Goal: Task Accomplishment & Management: Manage account settings

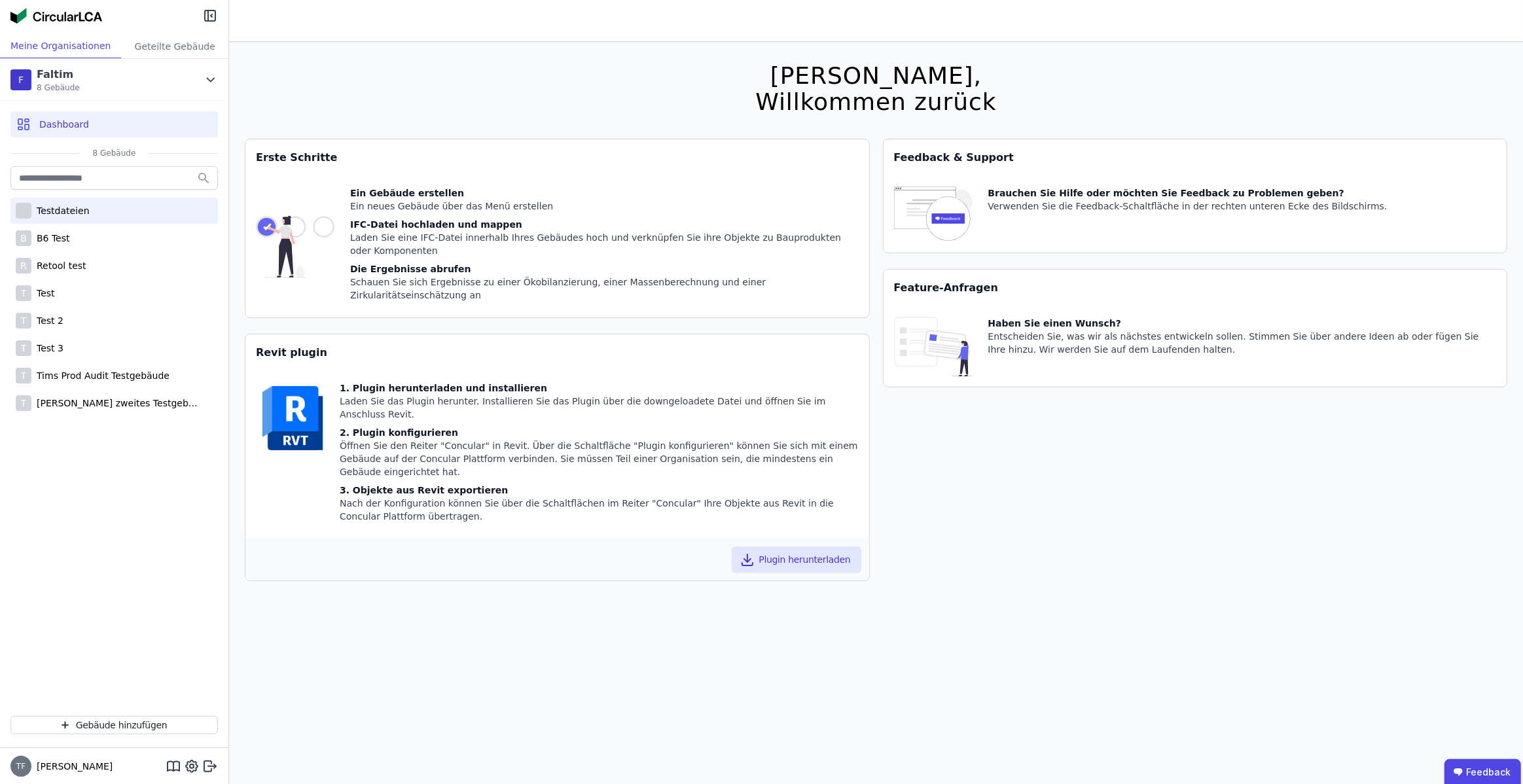
click at [112, 209] on div "Testdateien" at bounding box center [114, 210] width 207 height 26
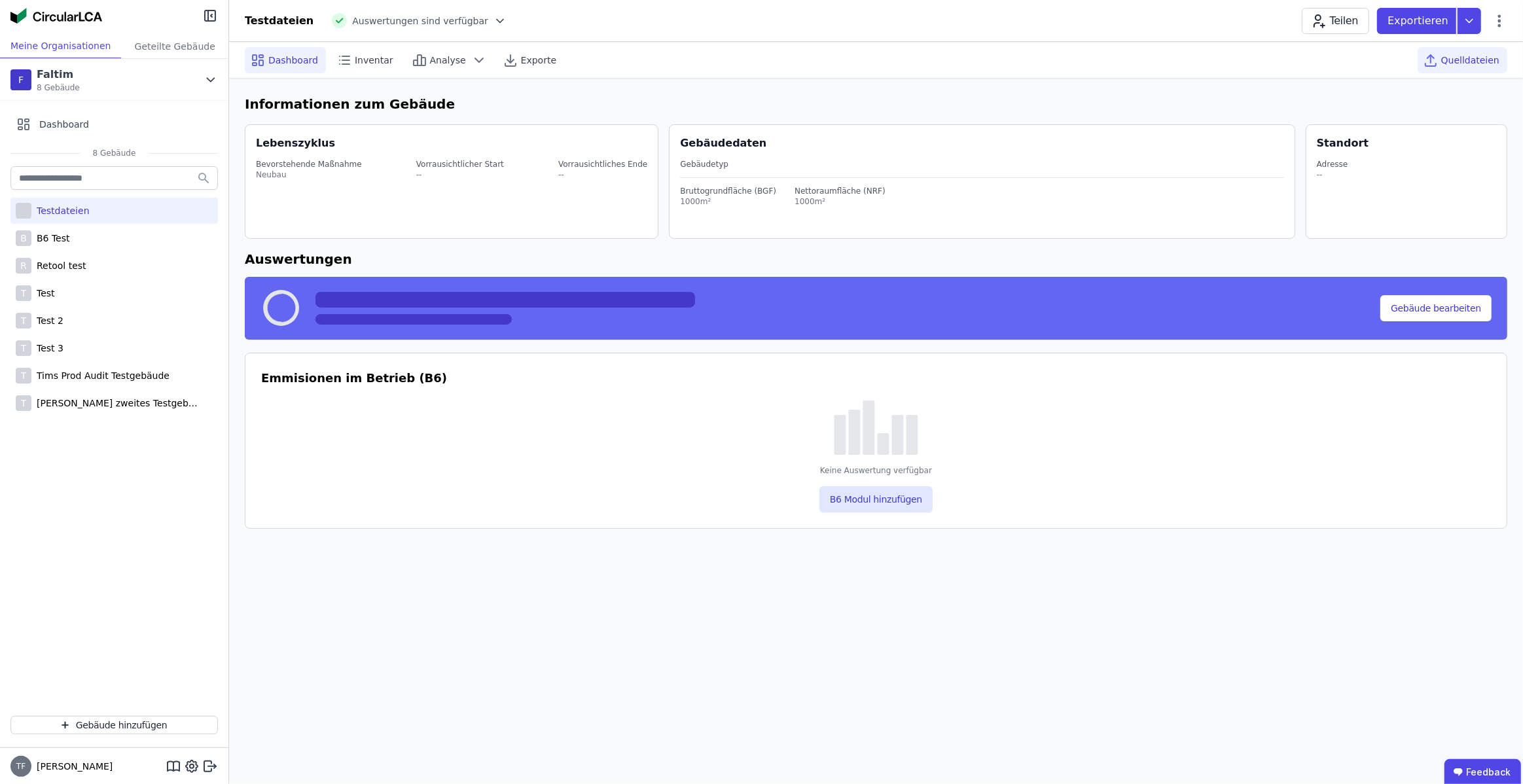
select select "*"
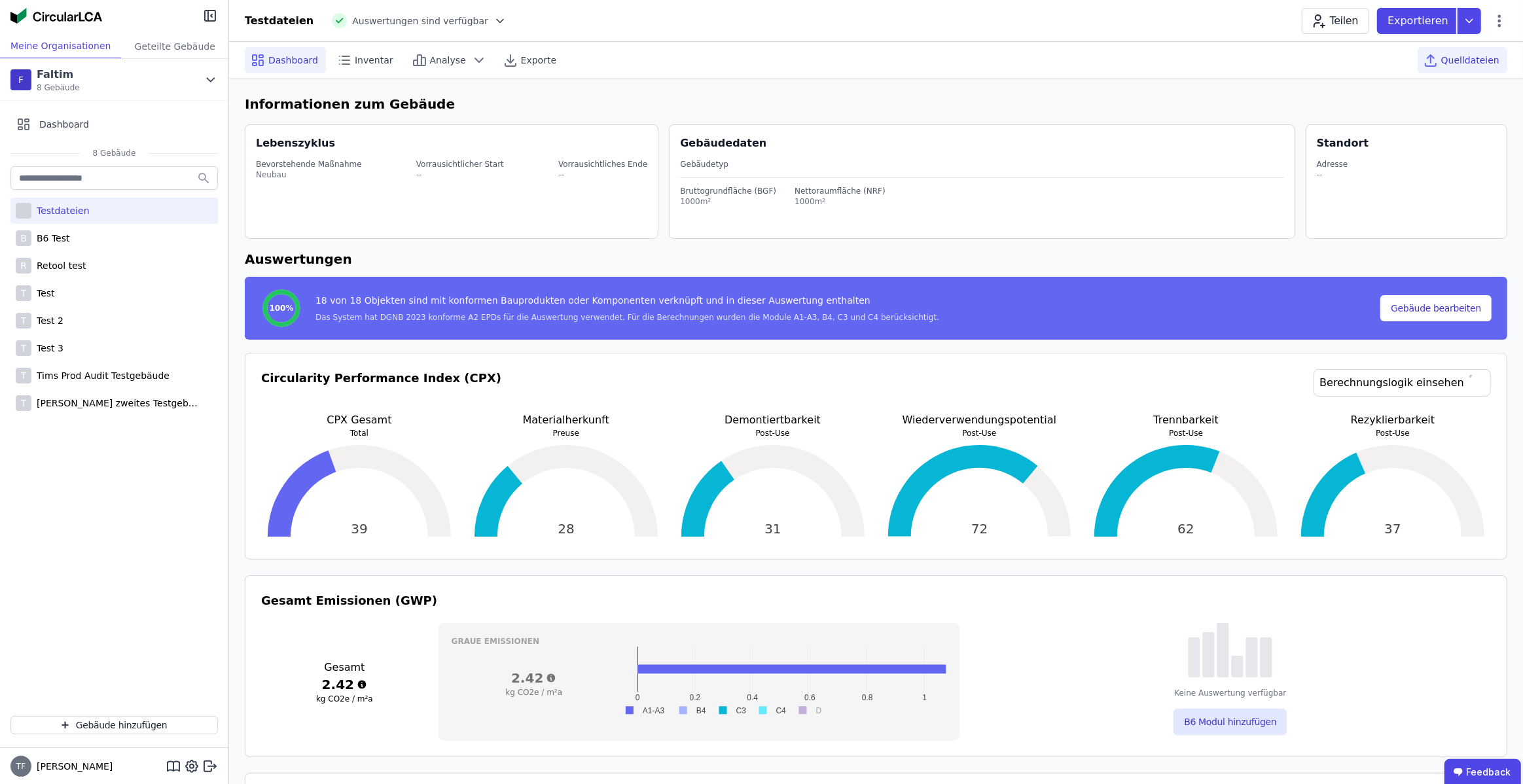
click at [1468, 59] on span "Quelldateien" at bounding box center [1470, 60] width 58 height 13
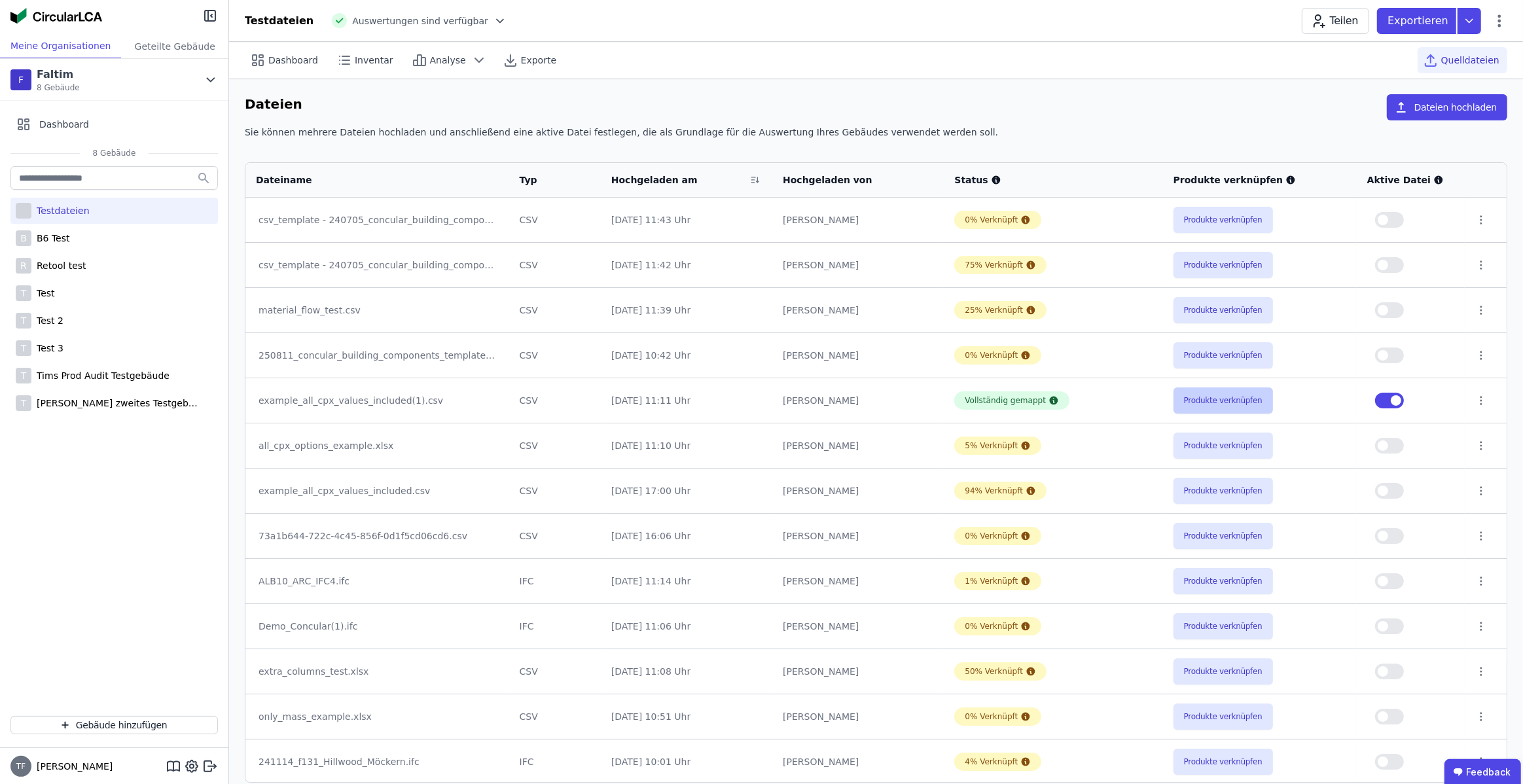
click at [1229, 405] on button "Produkte verknüpfen" at bounding box center [1223, 401] width 99 height 26
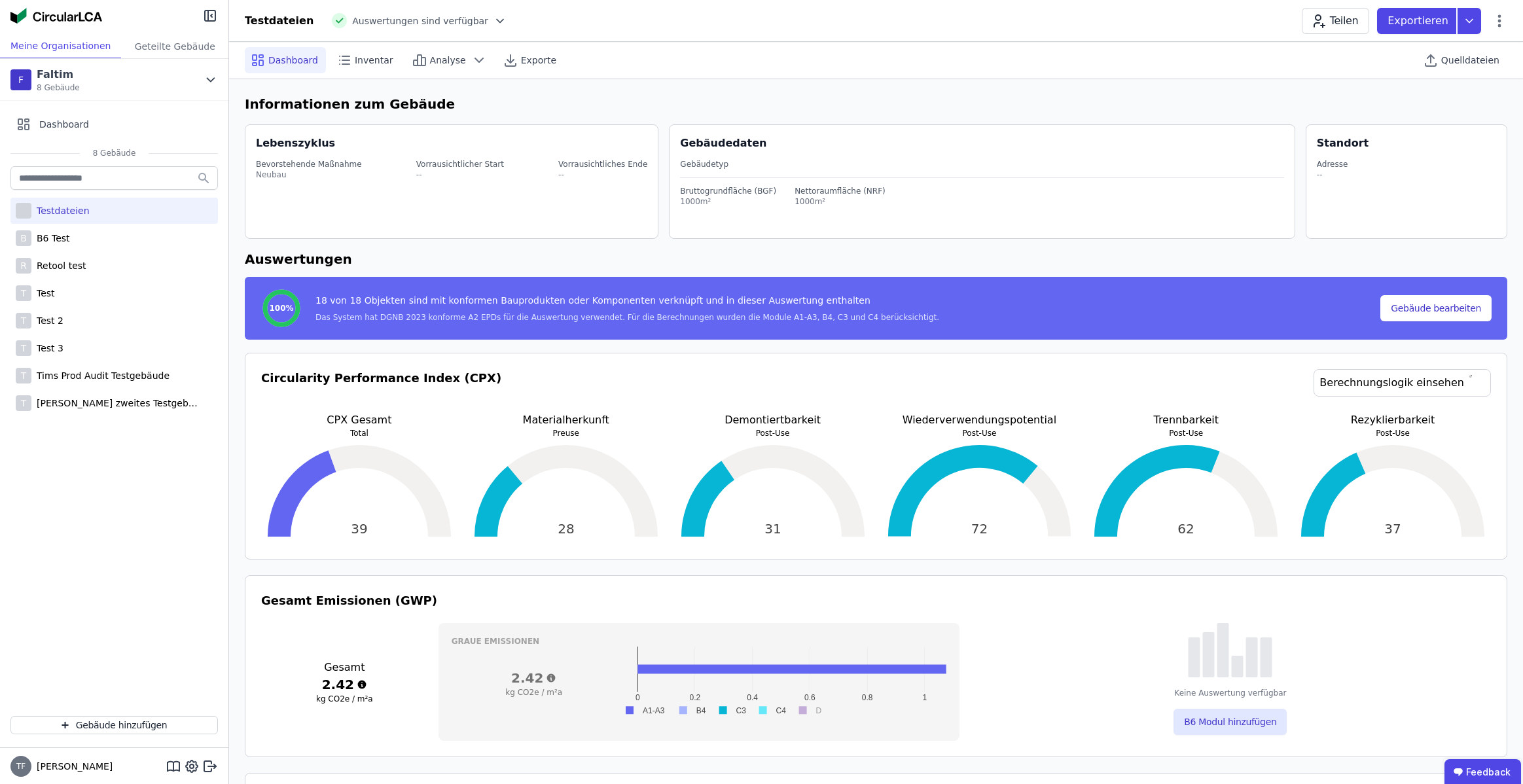
select select "*"
click at [1496, 22] on icon at bounding box center [1499, 20] width 16 height 16
click at [1451, 57] on span "Gebäude bearbeiten" at bounding box center [1438, 51] width 94 height 13
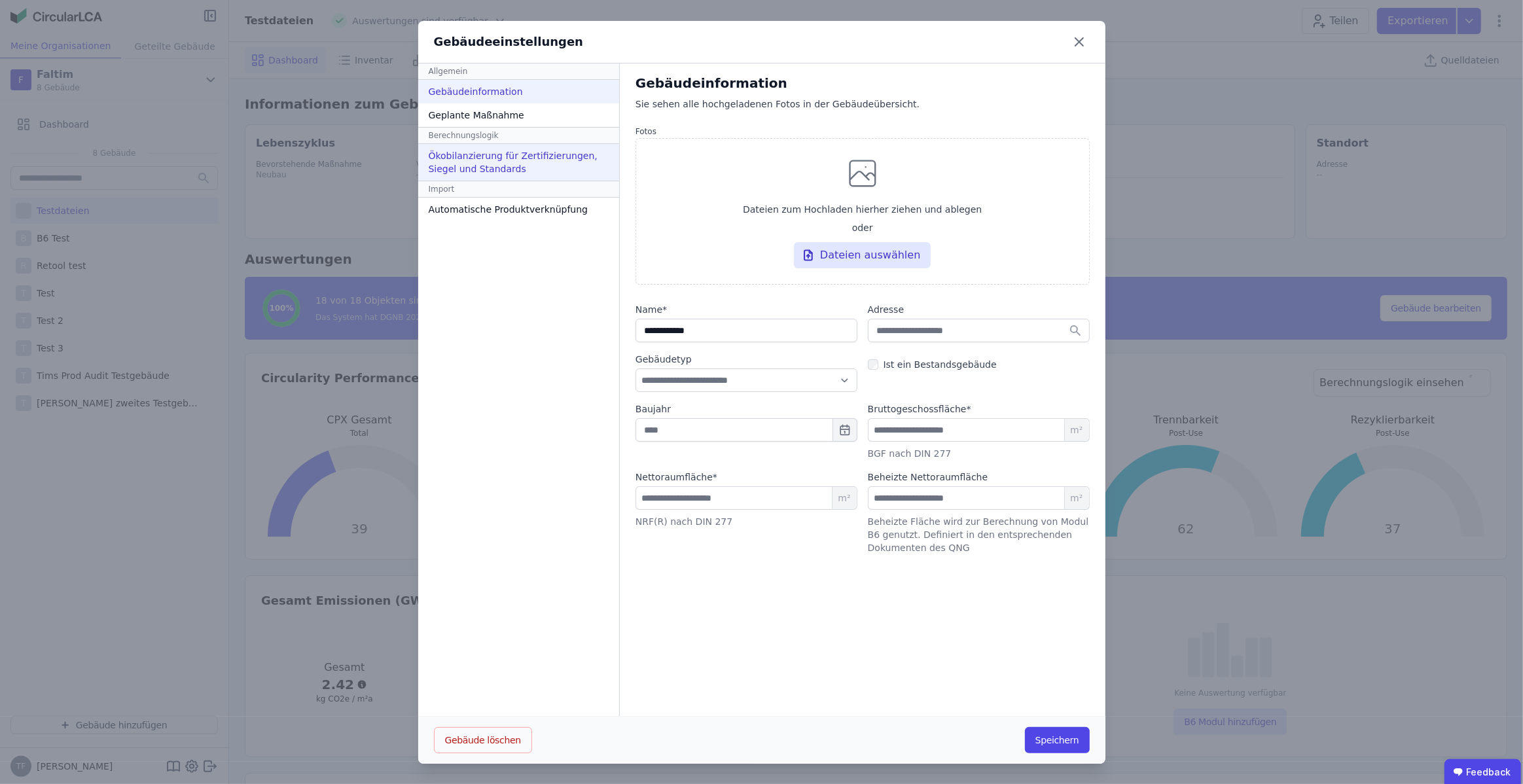
click at [542, 164] on div "Ökobilanzierung für Zertifizierungen, Siegel und Standards" at bounding box center [519, 162] width 201 height 37
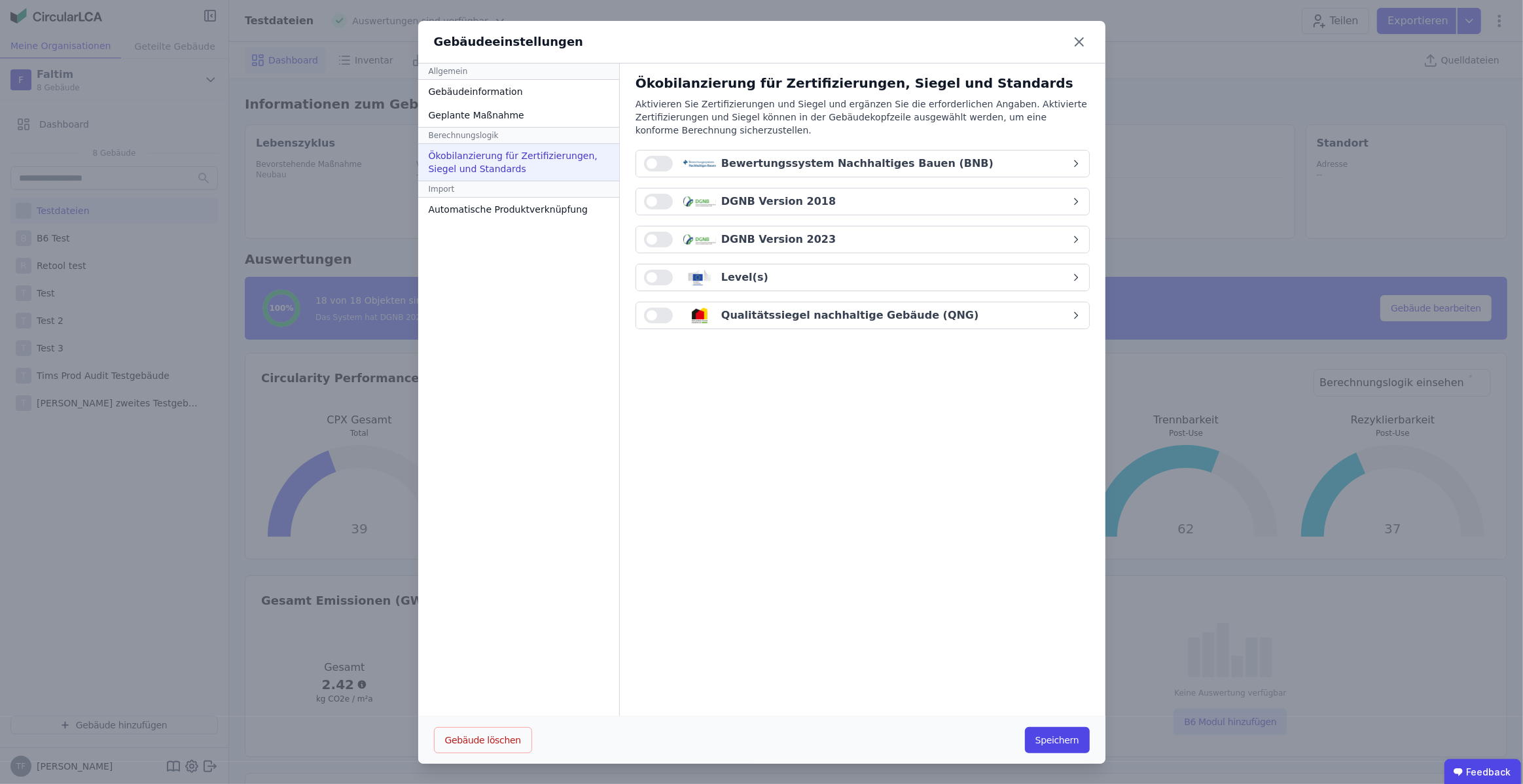
click at [647, 161] on span "button" at bounding box center [651, 163] width 10 height 10
click at [761, 161] on div "Bewertungssystem Nachhaltiges Bauen (BNB)" at bounding box center [858, 163] width 273 height 16
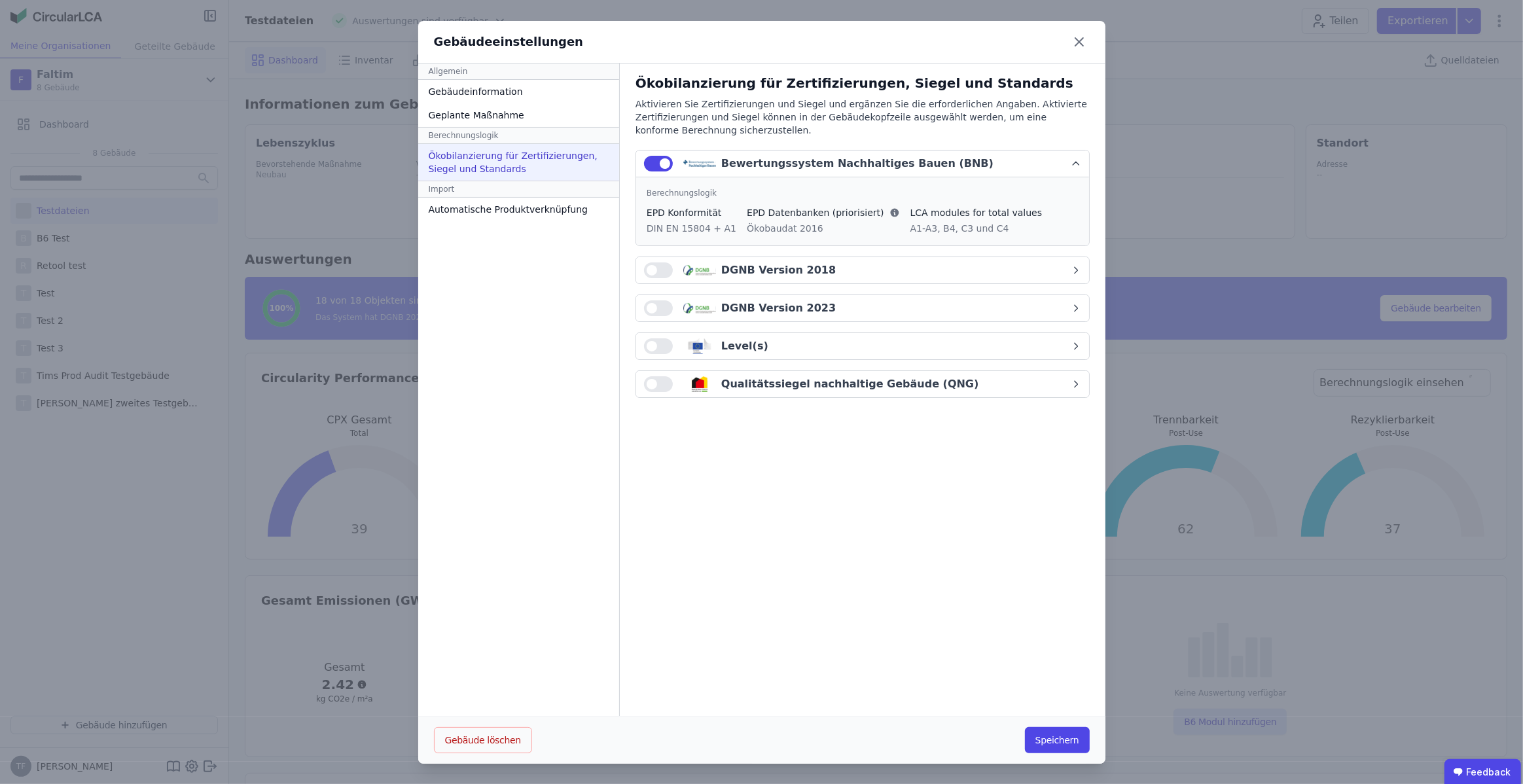
click at [752, 161] on div "Bewertungssystem Nachhaltiges Bauen (BNB)" at bounding box center [858, 163] width 273 height 16
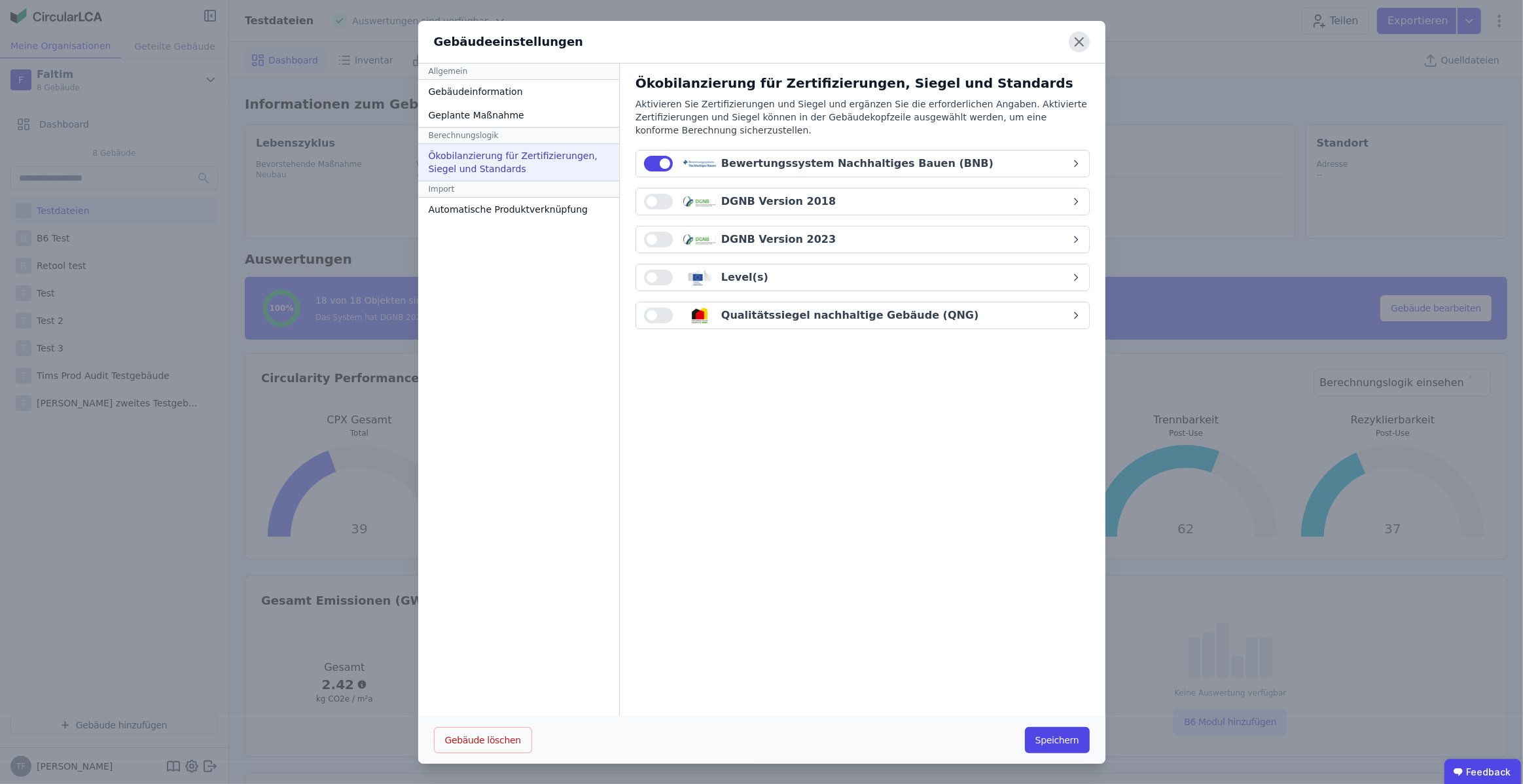
click at [1077, 49] on icon at bounding box center [1079, 42] width 21 height 21
